Goal: Task Accomplishment & Management: Manage account settings

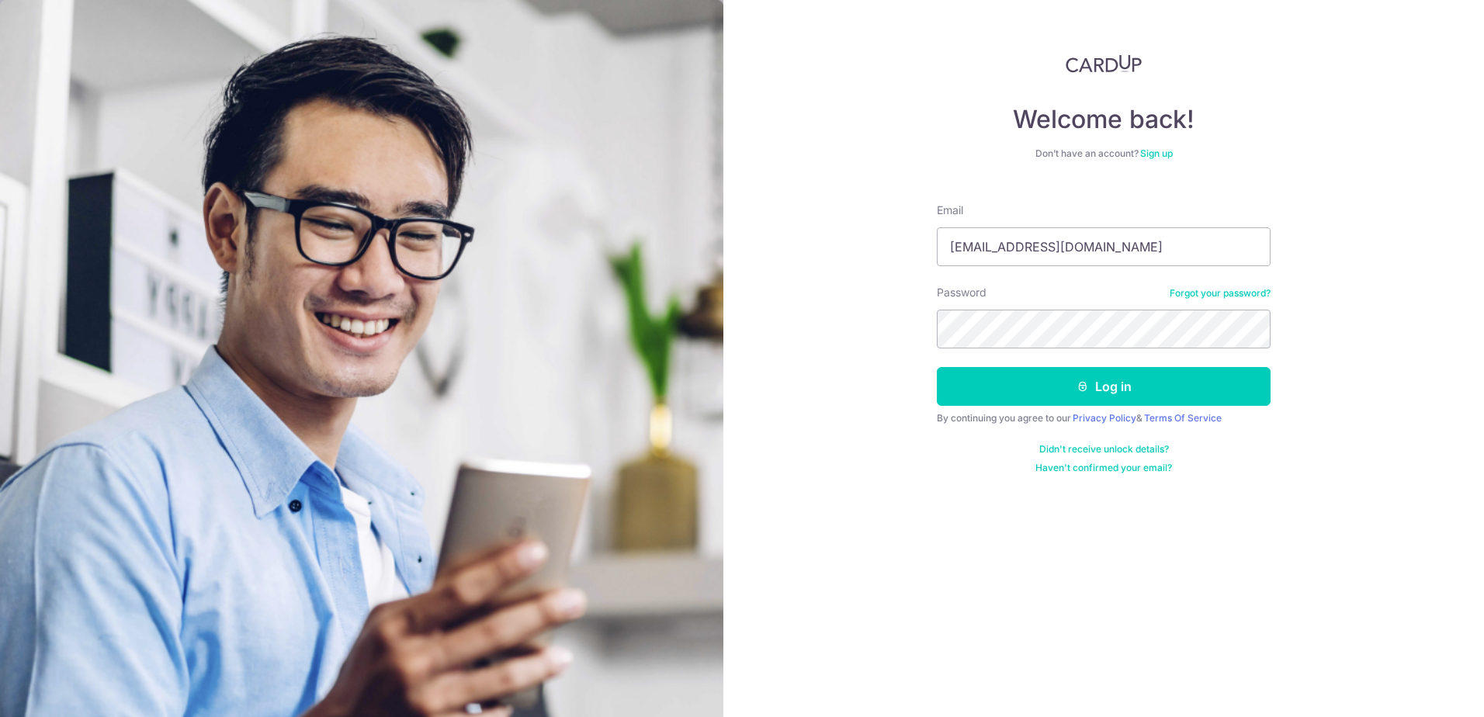
type input "[EMAIL_ADDRESS][DOMAIN_NAME]"
click at [1033, 351] on form "Email [EMAIL_ADDRESS][DOMAIN_NAME] Password Forgot your password? Log in By con…" at bounding box center [1104, 332] width 334 height 283
click at [1153, 390] on button "Log in" at bounding box center [1104, 386] width 334 height 39
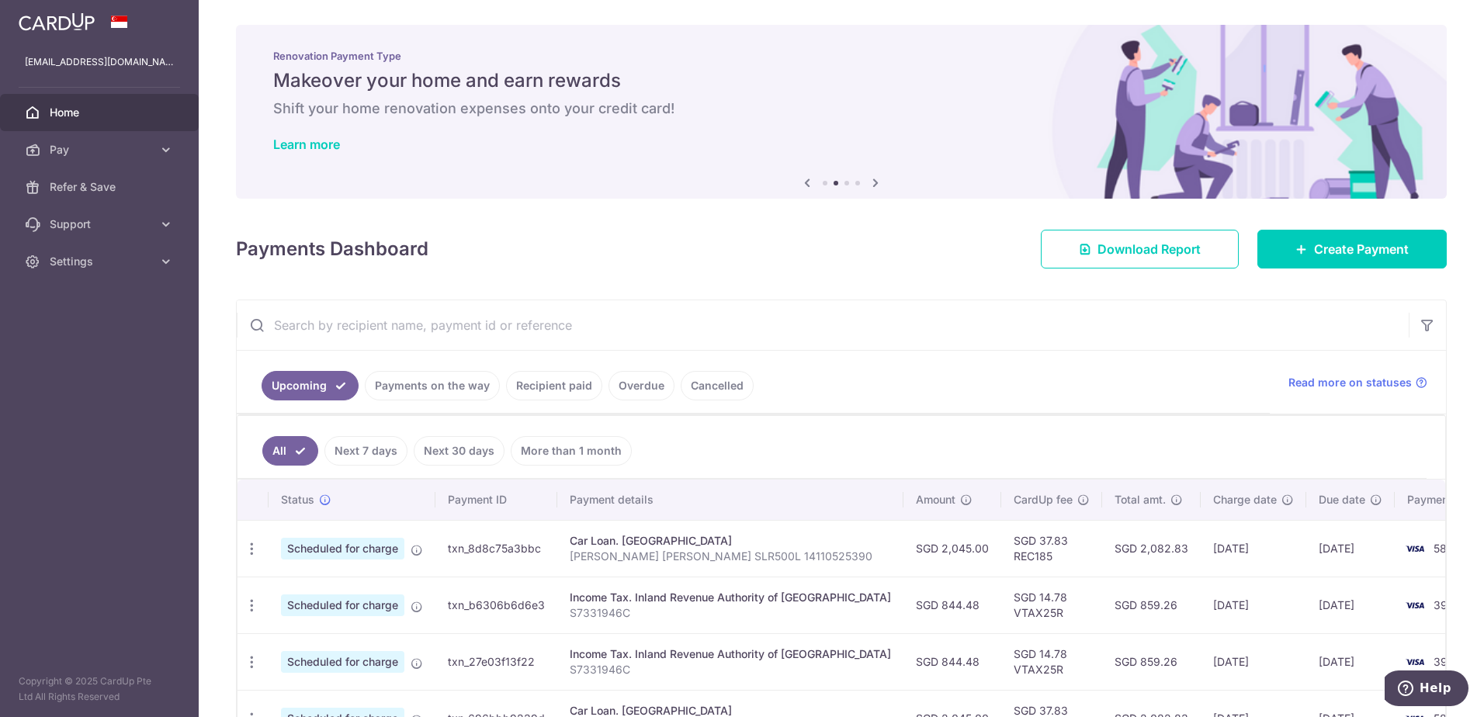
drag, startPoint x: 1119, startPoint y: 606, endPoint x: 1054, endPoint y: 614, distance: 65.0
click at [1102, 614] on td "SGD 859.26" at bounding box center [1151, 605] width 99 height 57
drag, startPoint x: 1054, startPoint y: 614, endPoint x: 1106, endPoint y: 606, distance: 52.7
click at [1106, 606] on td "SGD 859.26" at bounding box center [1151, 605] width 99 height 57
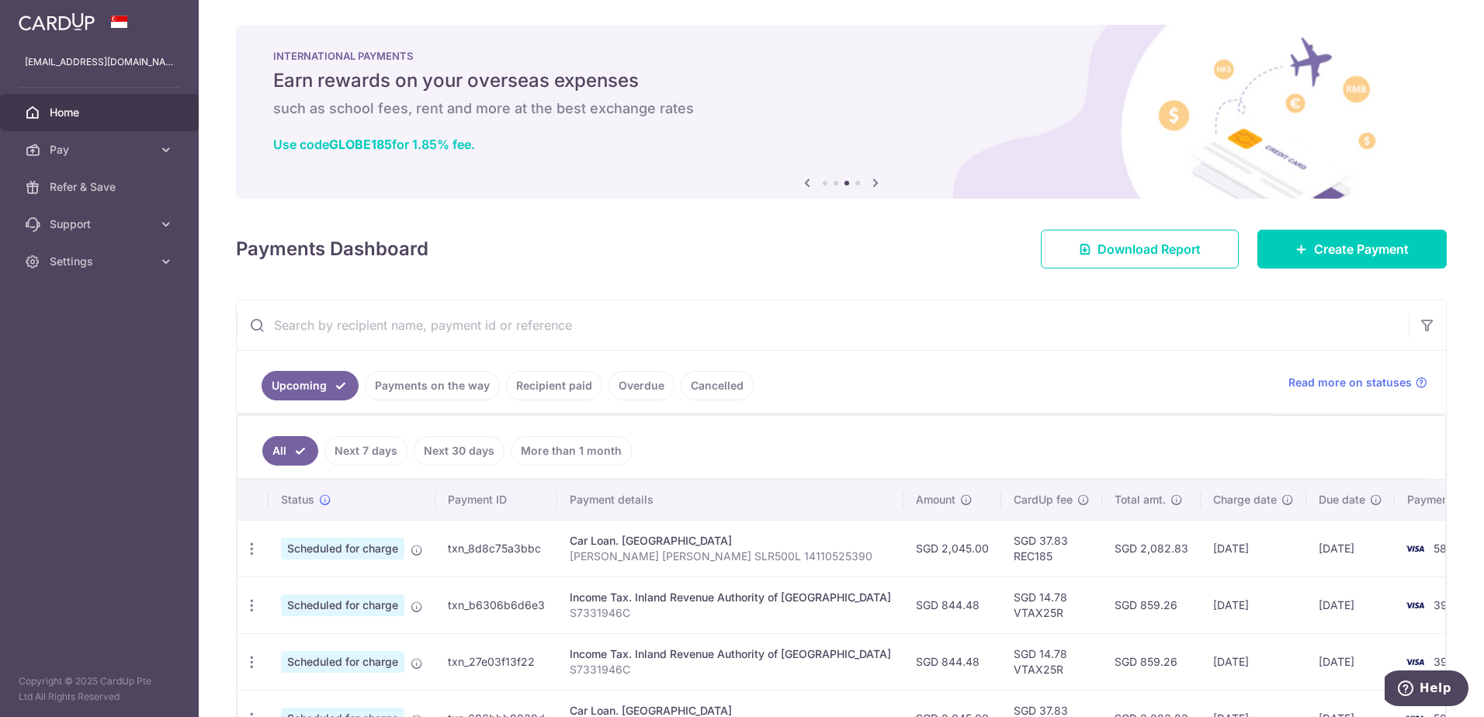
drag, startPoint x: 1122, startPoint y: 606, endPoint x: 1085, endPoint y: 612, distance: 37.8
click at [1102, 612] on td "SGD 859.26" at bounding box center [1151, 605] width 99 height 57
drag, startPoint x: 1085, startPoint y: 612, endPoint x: 1095, endPoint y: 604, distance: 12.7
drag, startPoint x: 1095, startPoint y: 604, endPoint x: 899, endPoint y: 612, distance: 195.8
click at [904, 612] on td "SGD 844.48" at bounding box center [953, 605] width 98 height 57
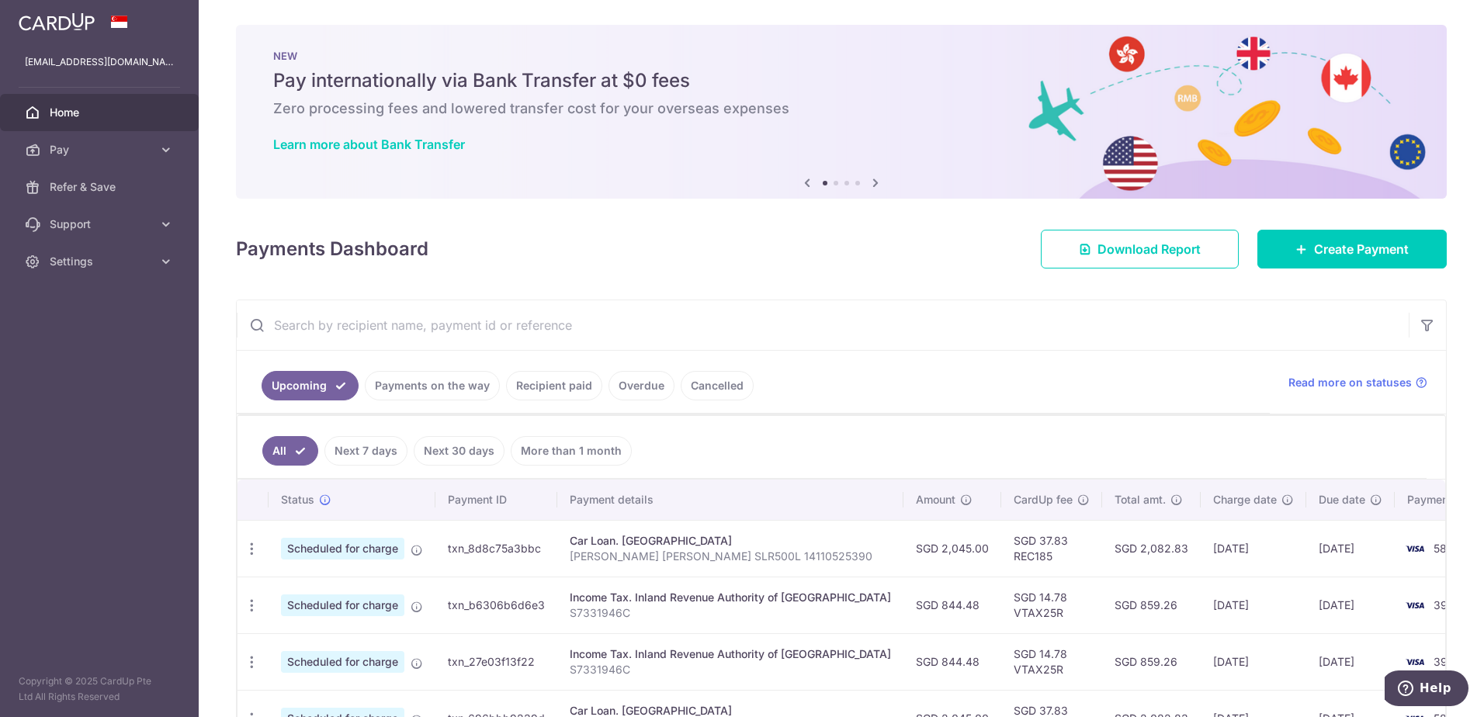
scroll to position [78, 0]
